Goal: Information Seeking & Learning: Learn about a topic

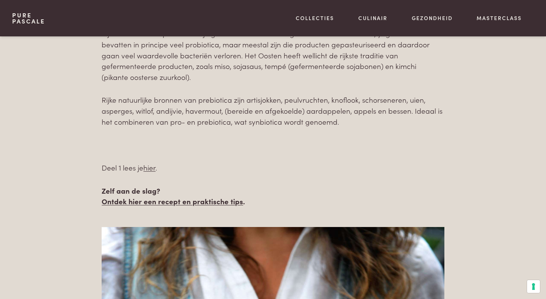
scroll to position [873, 0]
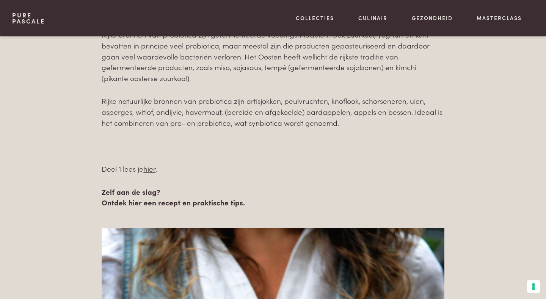
click at [164, 197] on link "Ontdek hier een recept en praktische tips" at bounding box center [172, 202] width 141 height 10
click at [151, 163] on link "hier" at bounding box center [149, 168] width 12 height 10
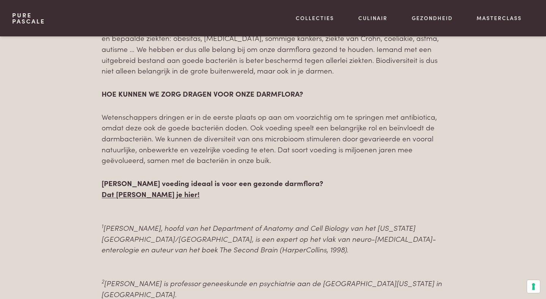
scroll to position [1073, 0]
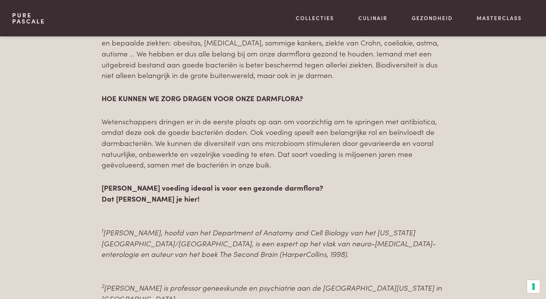
click at [129, 193] on link "Dat lees je hier!" at bounding box center [151, 198] width 98 height 10
click at [127, 193] on link "Dat lees je hier!" at bounding box center [151, 198] width 98 height 10
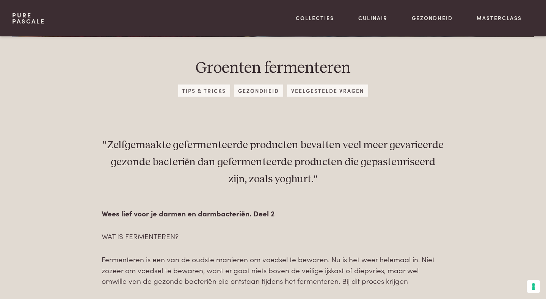
scroll to position [241, 0]
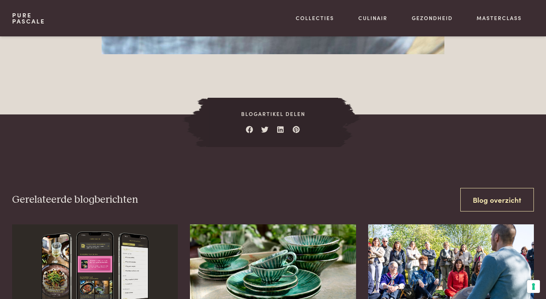
scroll to position [1577, 0]
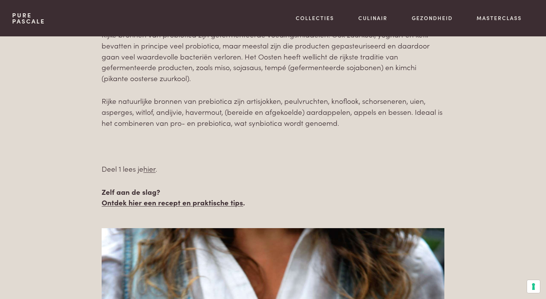
scroll to position [873, 0]
